Goal: Information Seeking & Learning: Learn about a topic

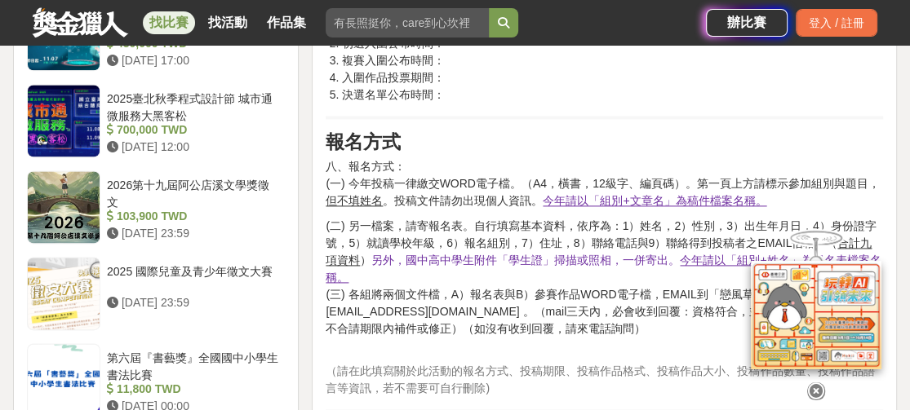
scroll to position [1589, 0]
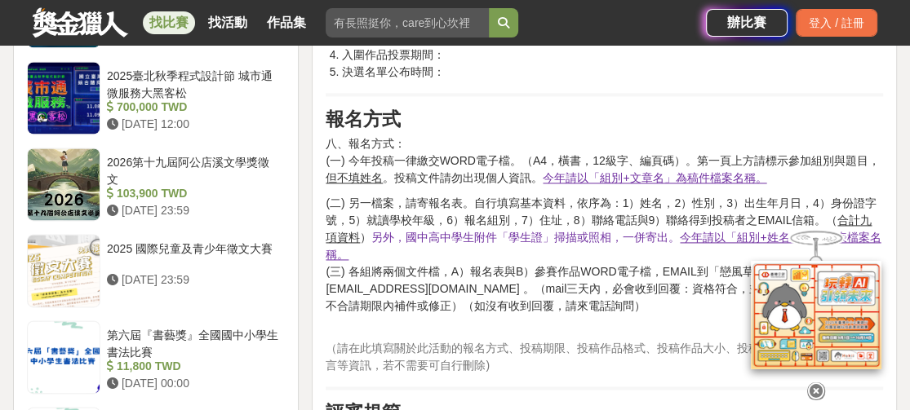
click at [814, 388] on icon at bounding box center [816, 391] width 18 height 18
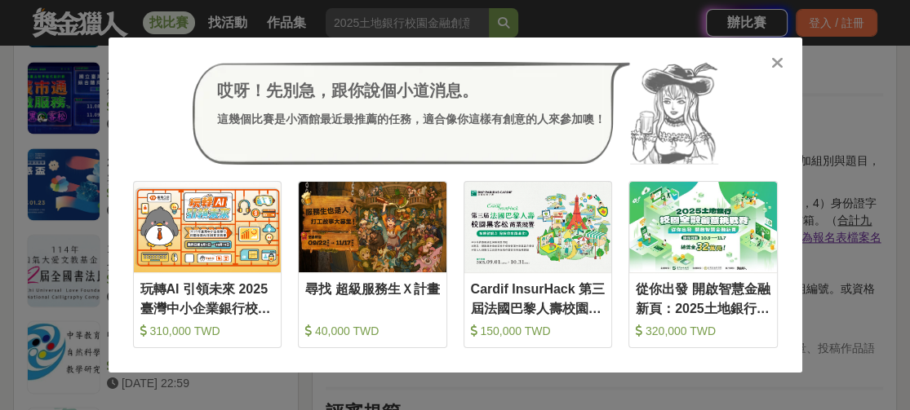
click at [776, 64] on icon at bounding box center [777, 63] width 12 height 16
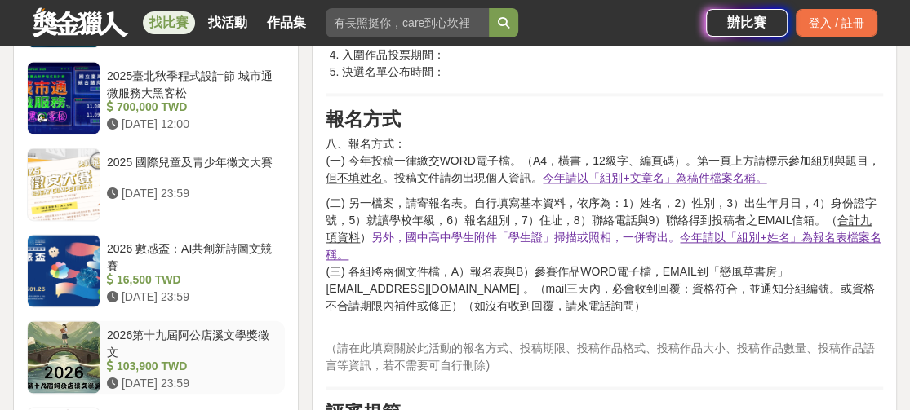
click at [208, 327] on div "2026第十九屆阿公店溪文學獎徵文" at bounding box center [192, 342] width 171 height 31
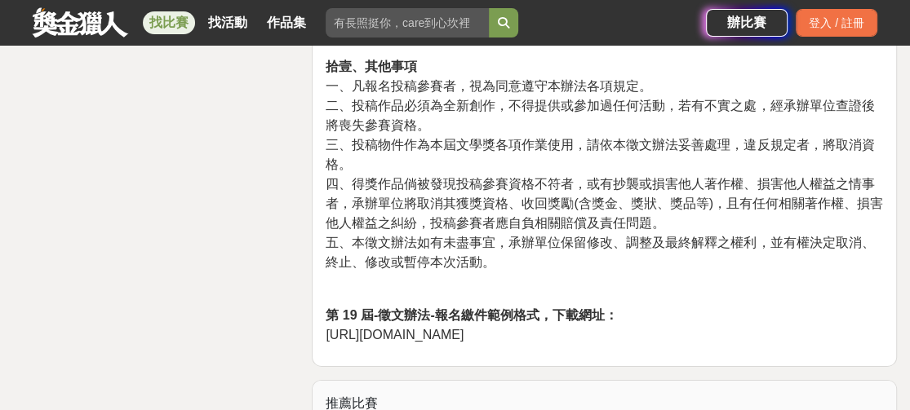
scroll to position [3704, 0]
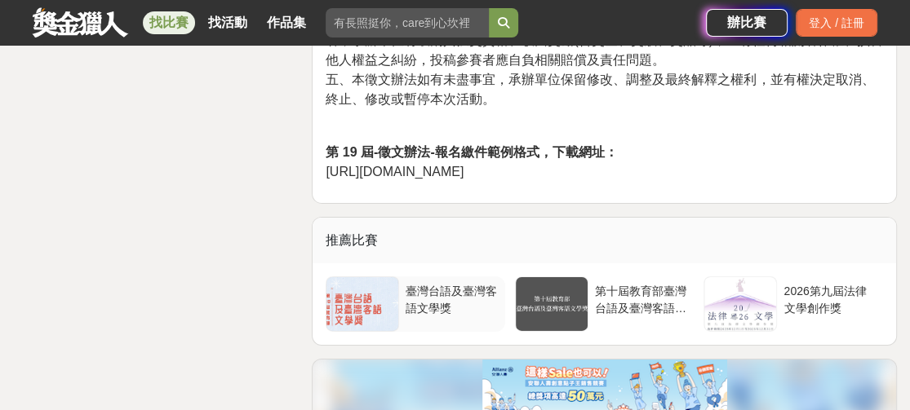
click at [439, 289] on div "臺灣台語及臺灣客語文學獎" at bounding box center [452, 298] width 93 height 31
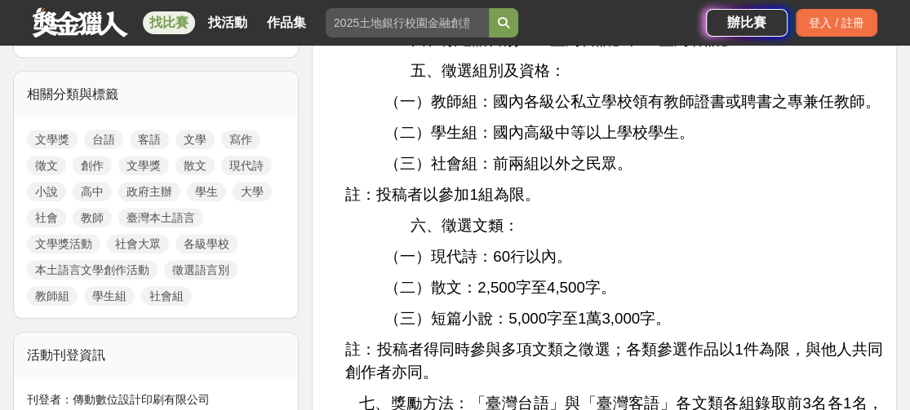
scroll to position [815, 0]
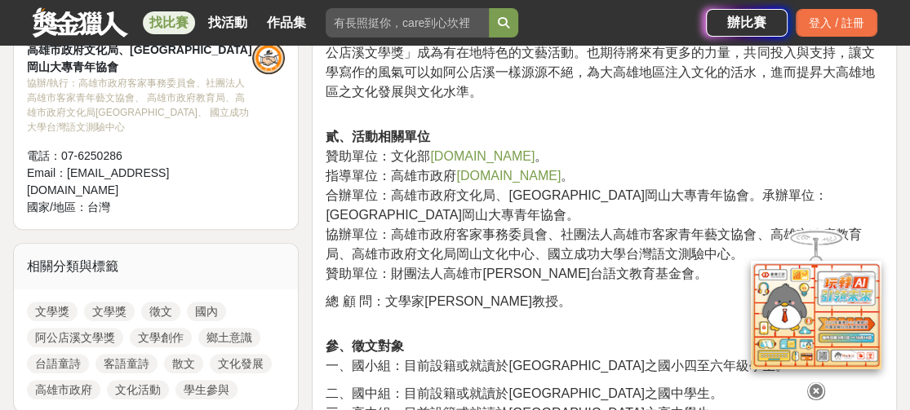
scroll to position [815, 0]
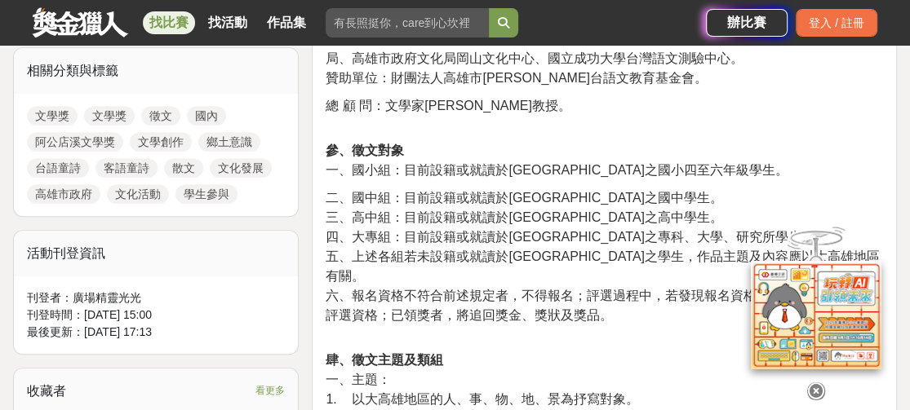
click at [820, 383] on icon at bounding box center [816, 392] width 18 height 18
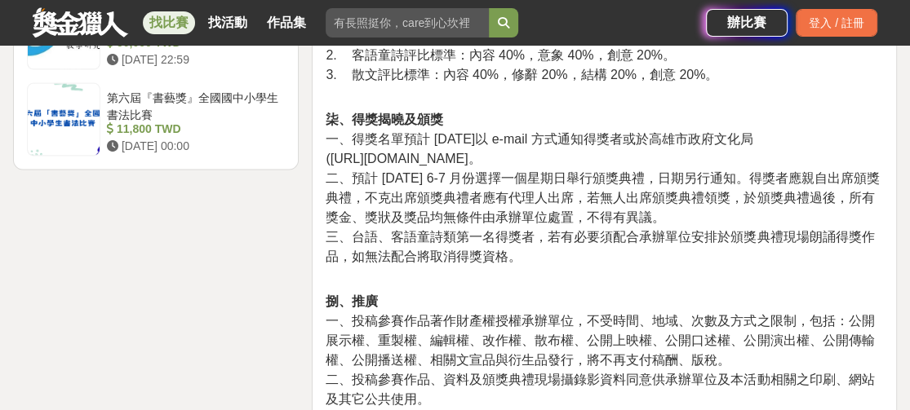
scroll to position [2203, 0]
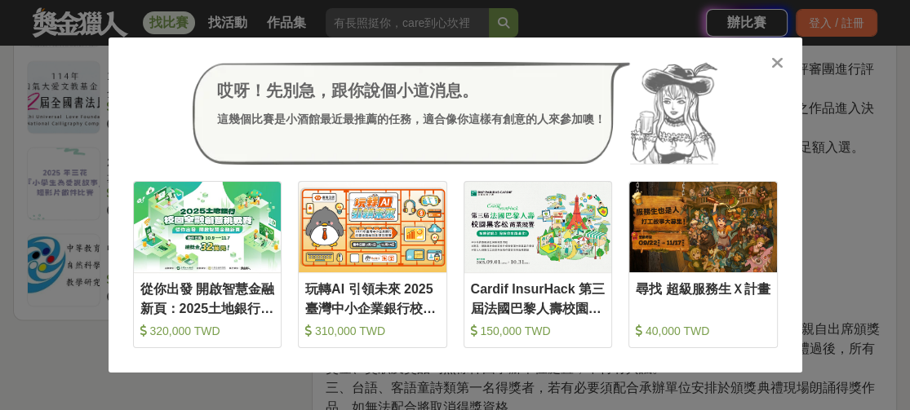
click at [774, 65] on icon at bounding box center [777, 63] width 12 height 16
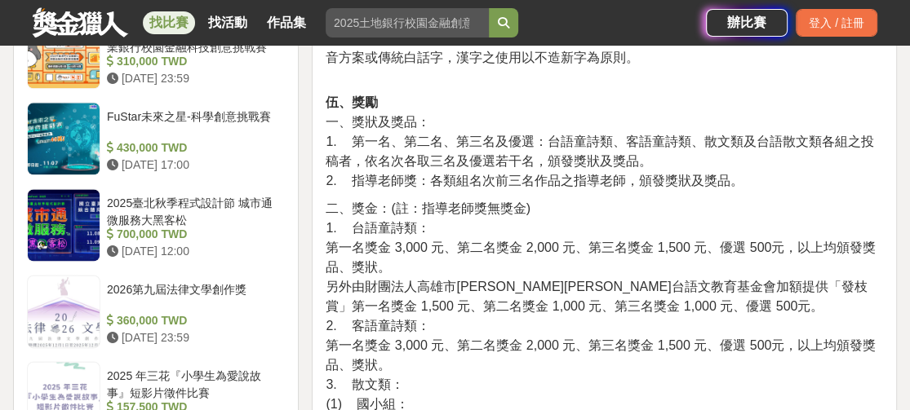
scroll to position [1549, 0]
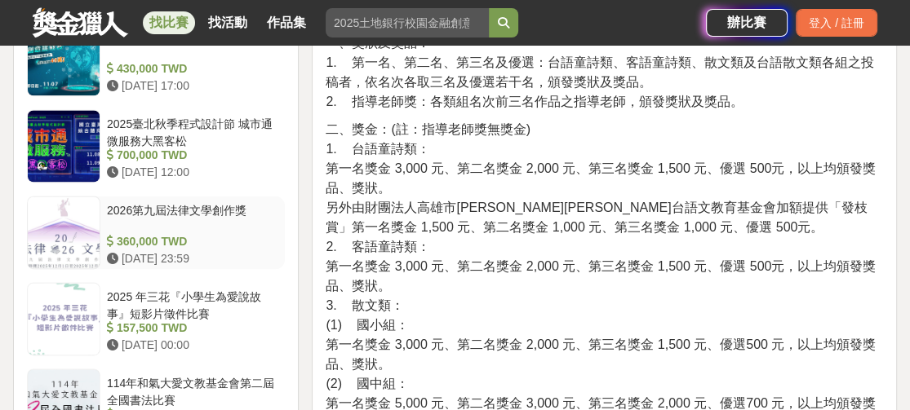
click at [225, 202] on div "2026第九屆法律文學創作獎" at bounding box center [192, 217] width 171 height 31
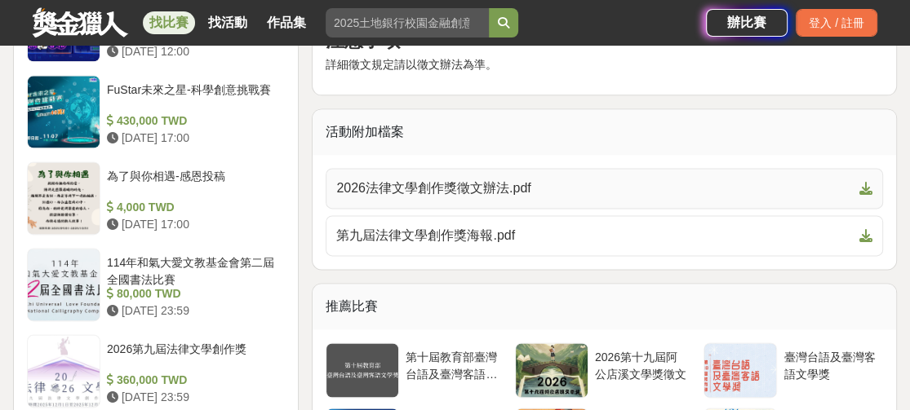
click at [474, 187] on span "2026法律文學創作獎徵文辦法.pdf" at bounding box center [594, 189] width 516 height 20
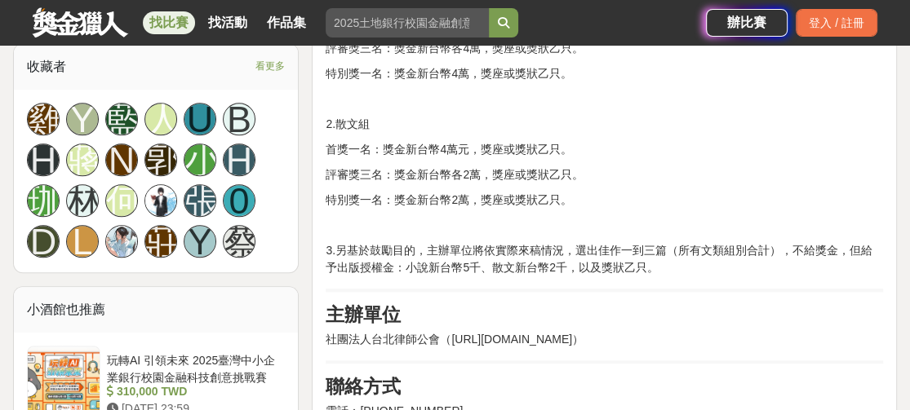
scroll to position [1141, 0]
